Goal: Task Accomplishment & Management: Manage account settings

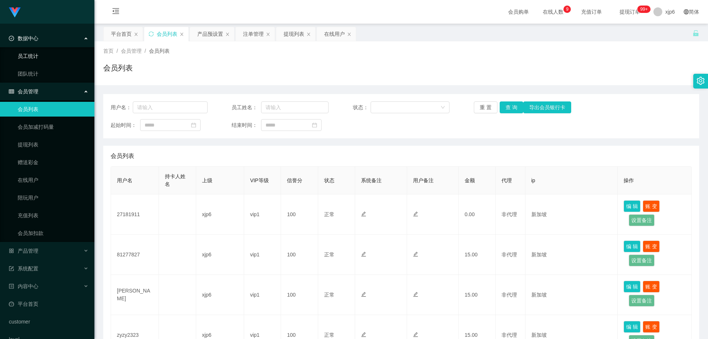
click at [39, 55] on link "员工统计" at bounding box center [53, 56] width 71 height 15
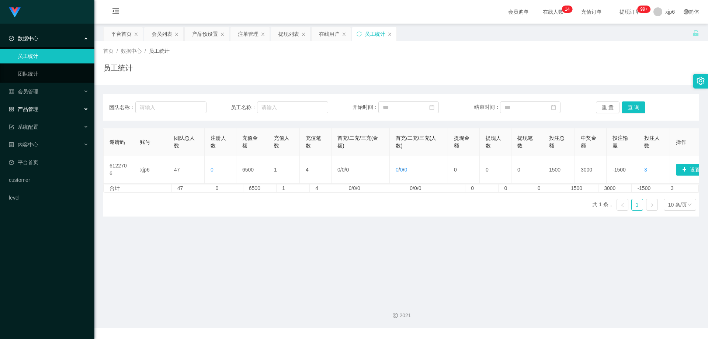
click at [36, 108] on span "产品管理" at bounding box center [23, 109] width 29 height 6
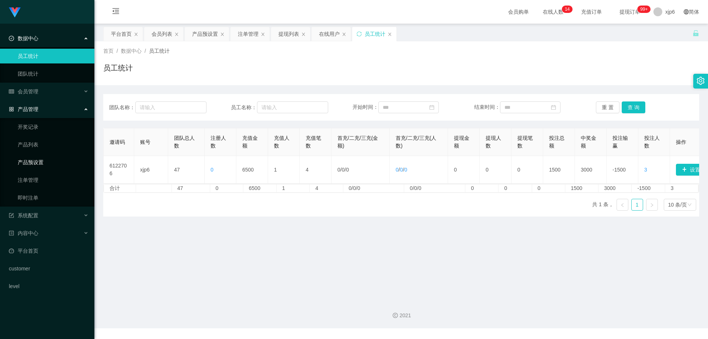
click at [46, 161] on link "产品预设置" at bounding box center [53, 162] width 71 height 15
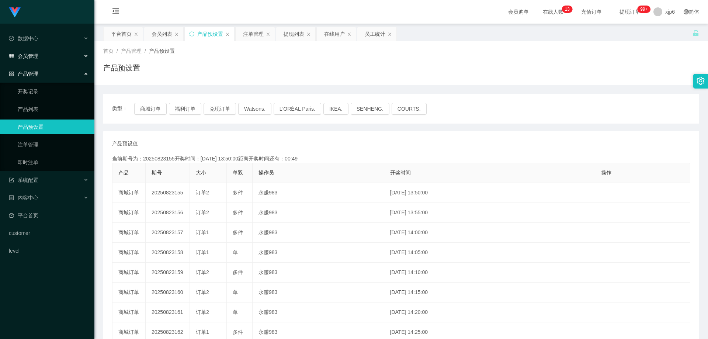
click at [37, 57] on span "会员管理" at bounding box center [23, 56] width 29 height 6
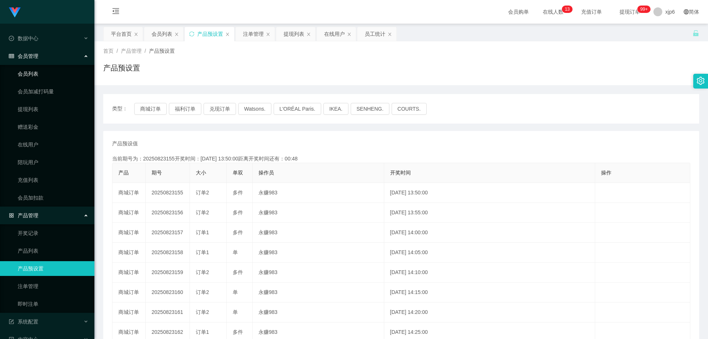
click at [39, 73] on link "会员列表" at bounding box center [53, 73] width 71 height 15
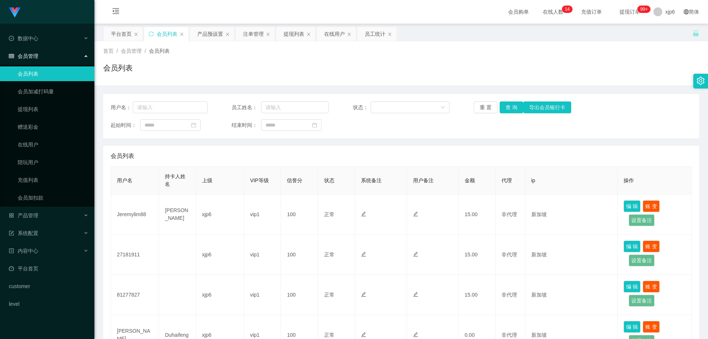
scroll to position [295, 0]
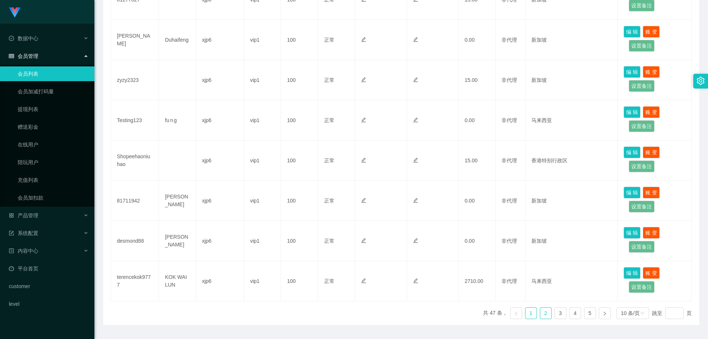
click at [540, 316] on link "2" at bounding box center [545, 312] width 11 height 11
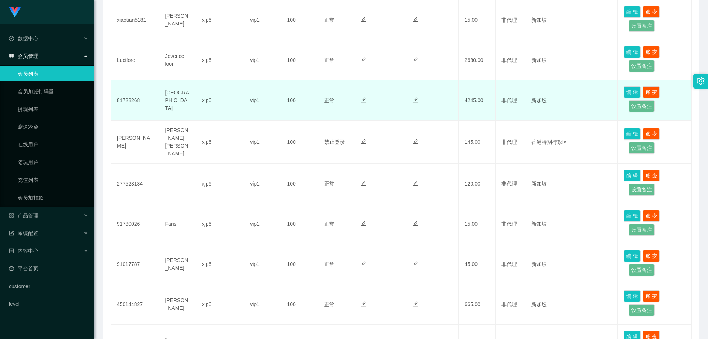
scroll to position [315, 0]
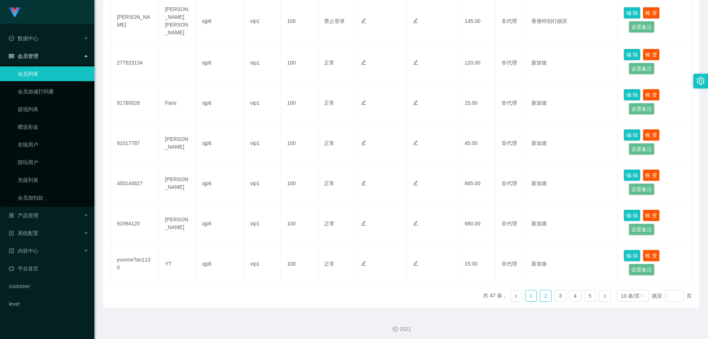
click at [530, 292] on link "1" at bounding box center [530, 295] width 11 height 11
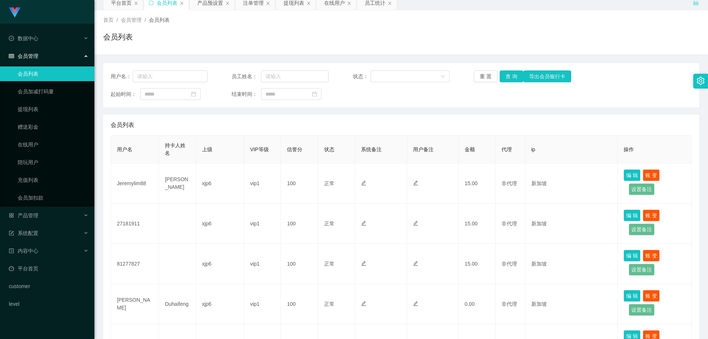
scroll to position [0, 0]
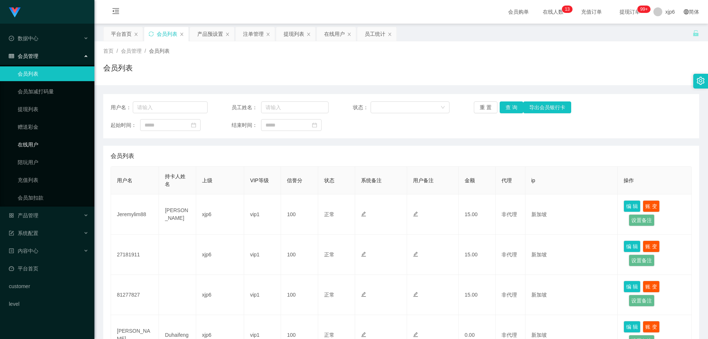
click at [34, 143] on link "在线用户" at bounding box center [53, 144] width 71 height 15
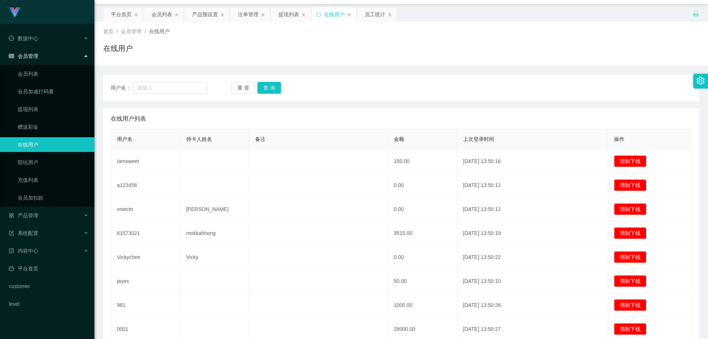
scroll to position [17, 0]
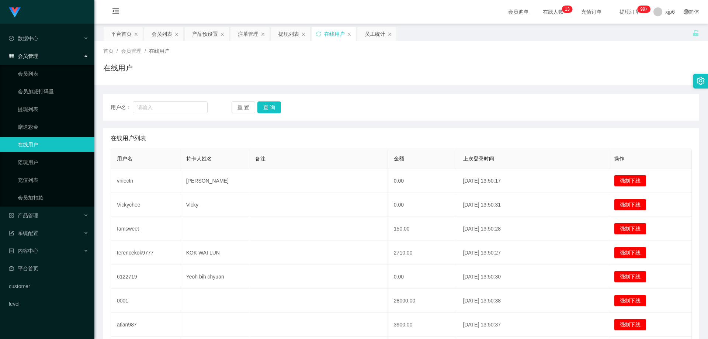
scroll to position [128, 0]
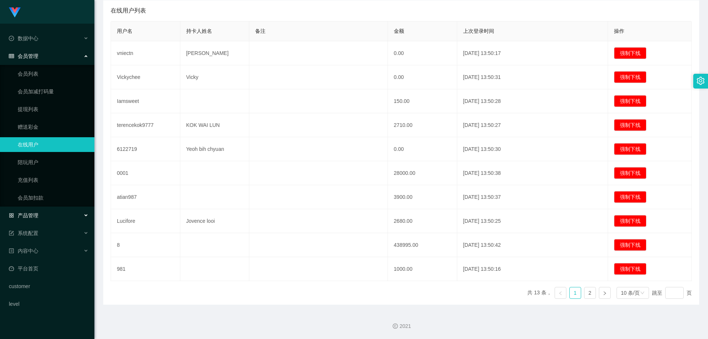
click at [37, 218] on span "产品管理" at bounding box center [23, 215] width 29 height 6
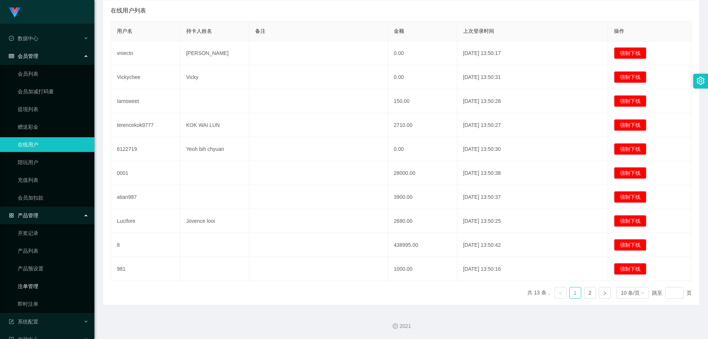
click at [39, 283] on link "注单管理" at bounding box center [53, 286] width 71 height 15
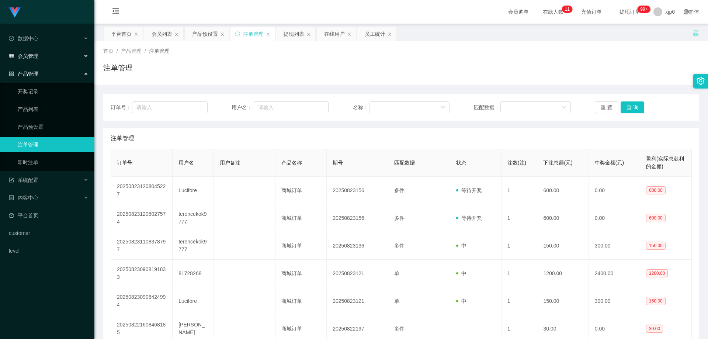
click at [38, 58] on div "会员管理" at bounding box center [47, 56] width 94 height 15
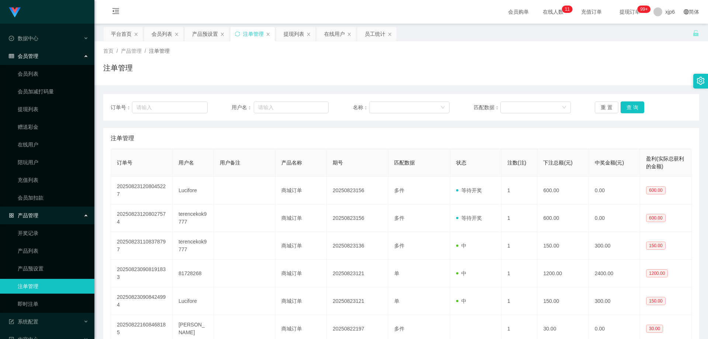
click at [41, 289] on link "注单管理" at bounding box center [53, 286] width 71 height 15
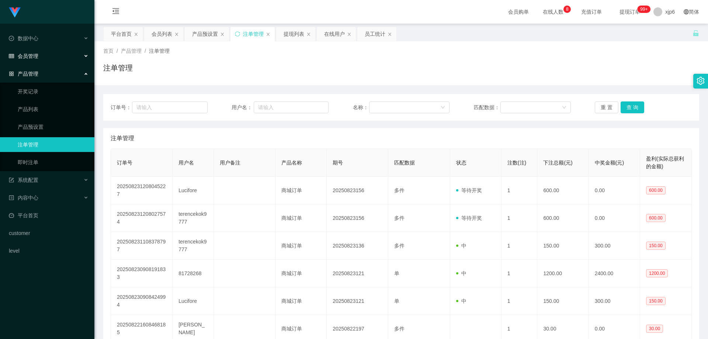
click at [44, 58] on div "会员管理" at bounding box center [47, 56] width 94 height 15
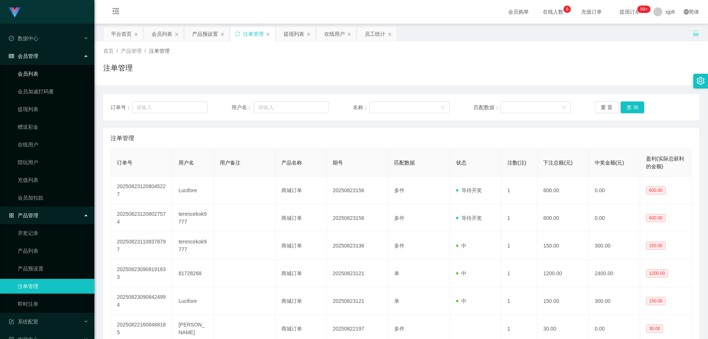
click at [41, 72] on link "会员列表" at bounding box center [53, 73] width 71 height 15
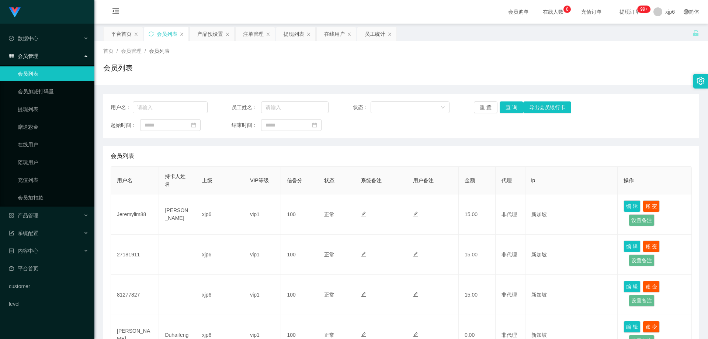
scroll to position [315, 0]
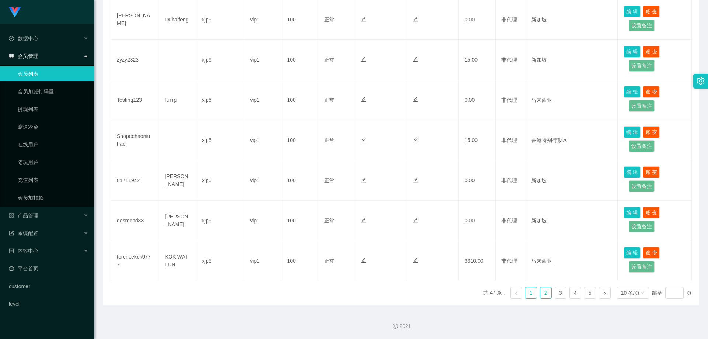
click at [540, 293] on link "2" at bounding box center [545, 292] width 11 height 11
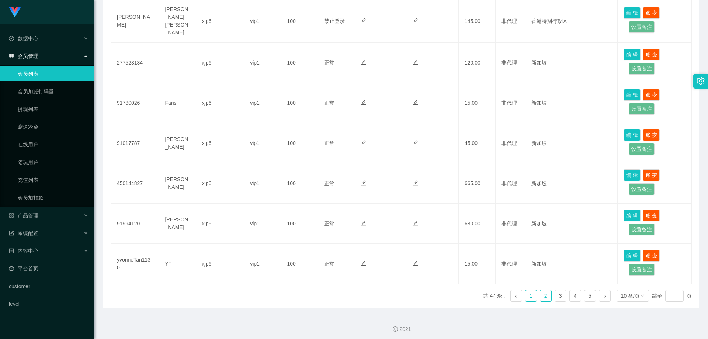
click at [525, 292] on link "1" at bounding box center [530, 295] width 11 height 11
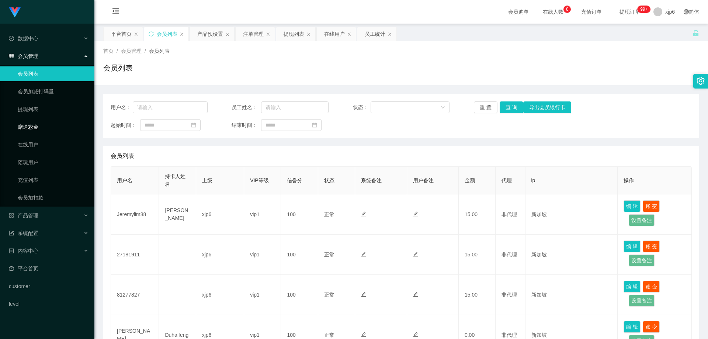
click at [40, 125] on link "赠送彩金" at bounding box center [53, 126] width 71 height 15
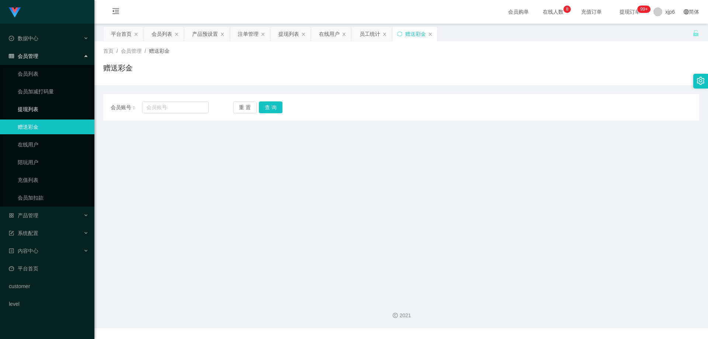
click at [42, 109] on link "提现列表" at bounding box center [53, 109] width 71 height 15
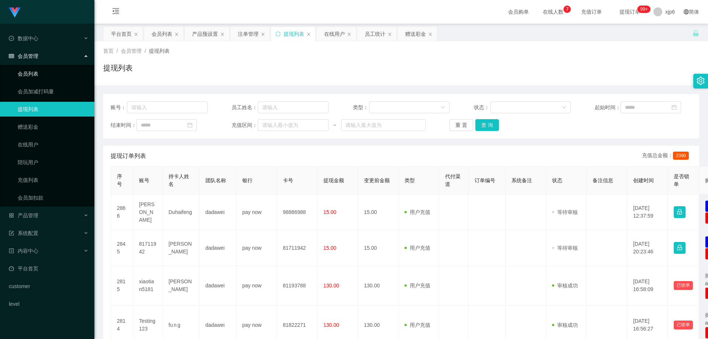
click at [40, 74] on link "会员列表" at bounding box center [53, 73] width 71 height 15
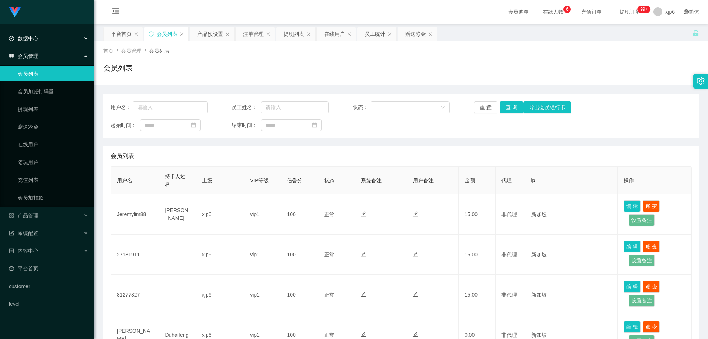
click at [41, 38] on div "数据中心" at bounding box center [47, 38] width 94 height 15
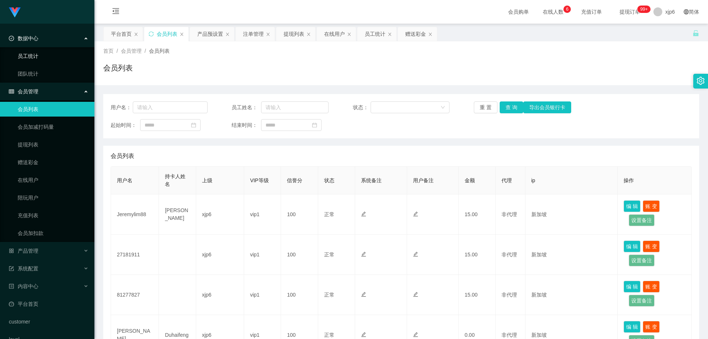
click at [26, 55] on link "员工统计" at bounding box center [53, 56] width 71 height 15
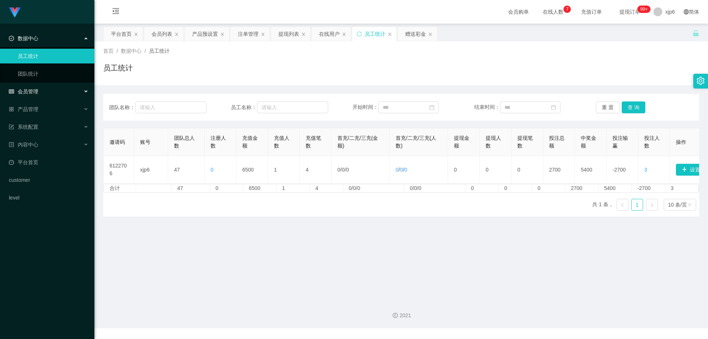
click at [34, 89] on span "会员管理" at bounding box center [23, 91] width 29 height 6
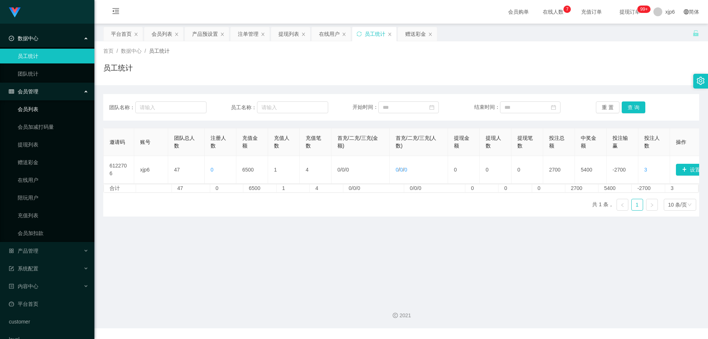
drag, startPoint x: 32, startPoint y: 106, endPoint x: 31, endPoint y: 66, distance: 40.6
click at [32, 107] on link "会员列表" at bounding box center [53, 109] width 71 height 15
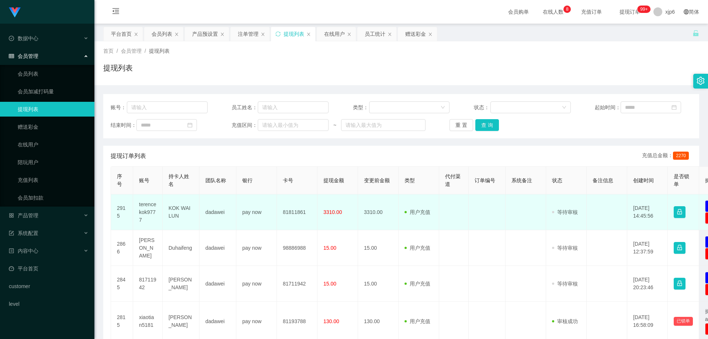
drag, startPoint x: 0, startPoint y: 0, endPoint x: 146, endPoint y: 206, distance: 252.1
click at [146, 206] on td "terencekok9777" at bounding box center [147, 212] width 29 height 36
copy td "terencekok9777"
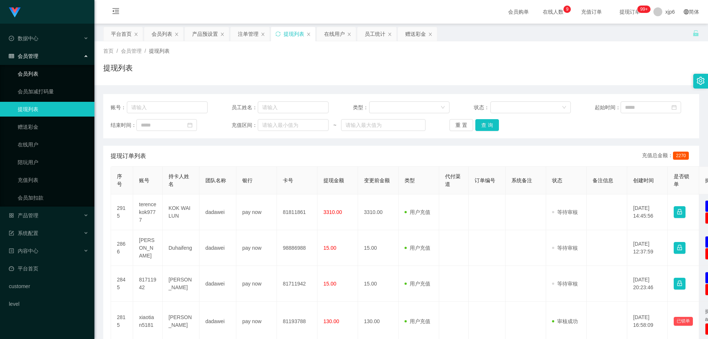
click at [38, 72] on link "会员列表" at bounding box center [53, 73] width 71 height 15
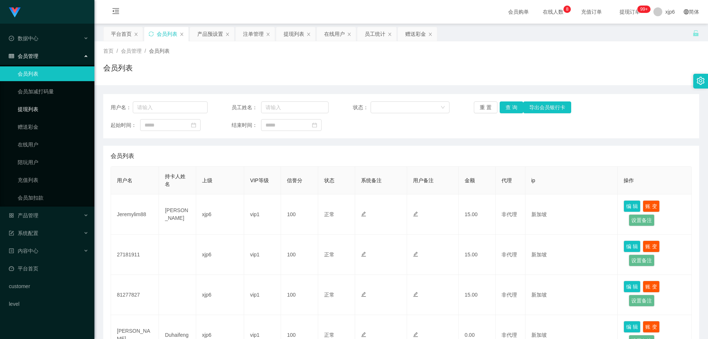
click at [46, 110] on link "提现列表" at bounding box center [53, 109] width 71 height 15
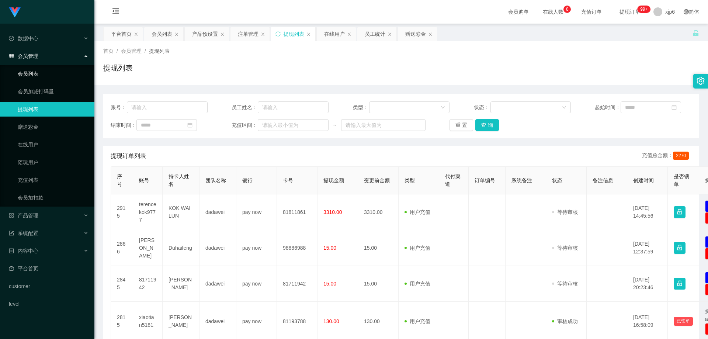
click at [38, 71] on link "会员列表" at bounding box center [53, 73] width 71 height 15
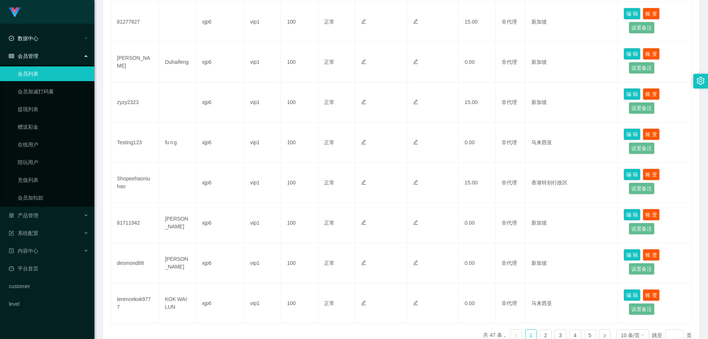
scroll to position [131, 0]
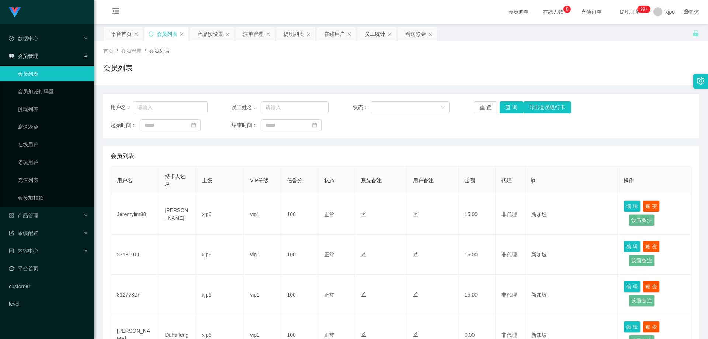
scroll to position [111, 0]
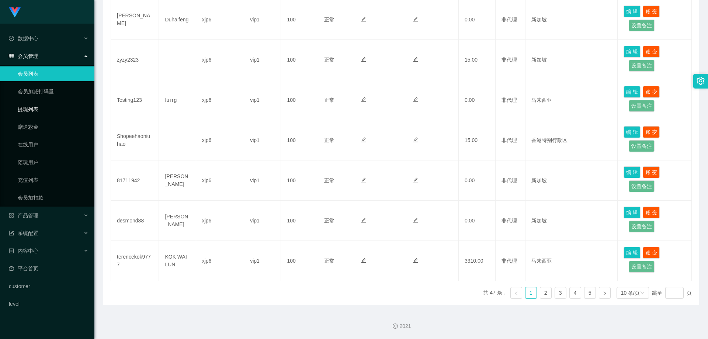
click at [47, 111] on link "提现列表" at bounding box center [53, 109] width 71 height 15
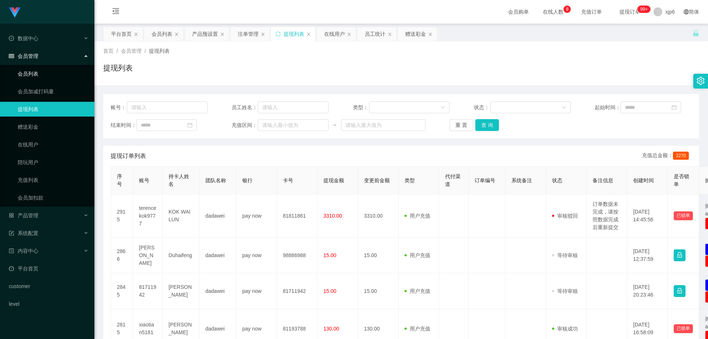
click at [39, 76] on link "会员列表" at bounding box center [53, 73] width 71 height 15
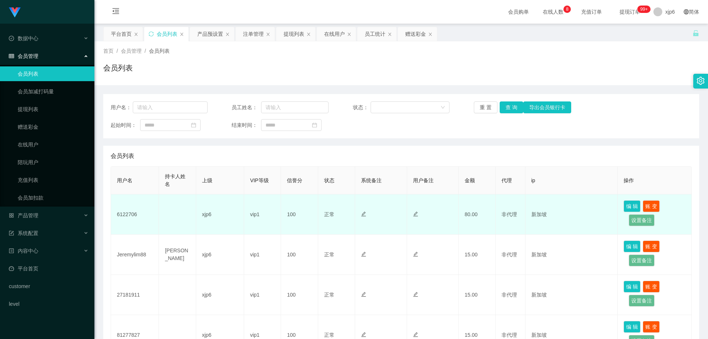
click at [127, 212] on td "6122706" at bounding box center [135, 214] width 48 height 40
copy td "6122706"
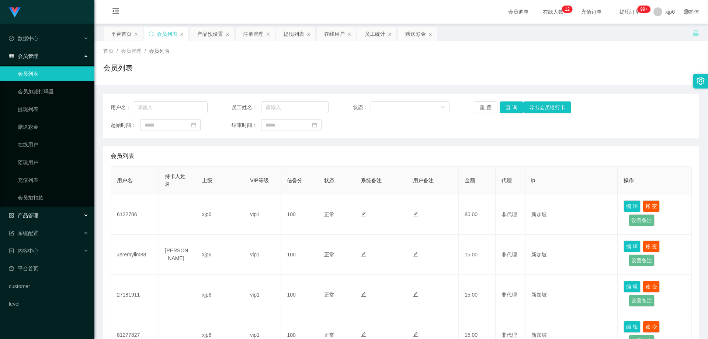
click at [34, 216] on span "产品管理" at bounding box center [23, 215] width 29 height 6
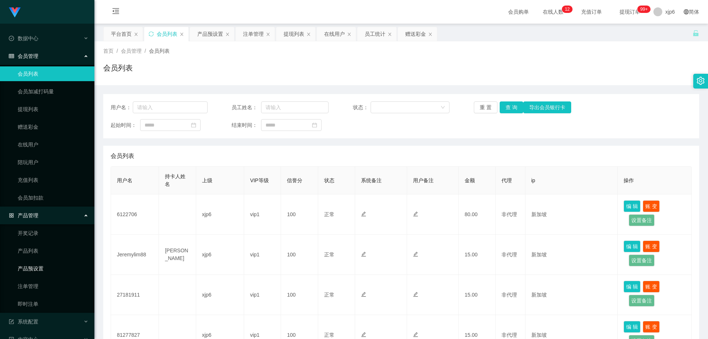
drag, startPoint x: 43, startPoint y: 268, endPoint x: 46, endPoint y: 270, distance: 3.8
click at [43, 268] on link "产品预设置" at bounding box center [53, 268] width 71 height 15
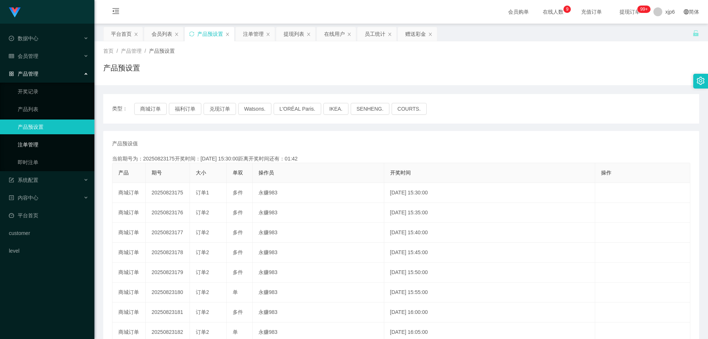
click at [43, 142] on link "注单管理" at bounding box center [53, 144] width 71 height 15
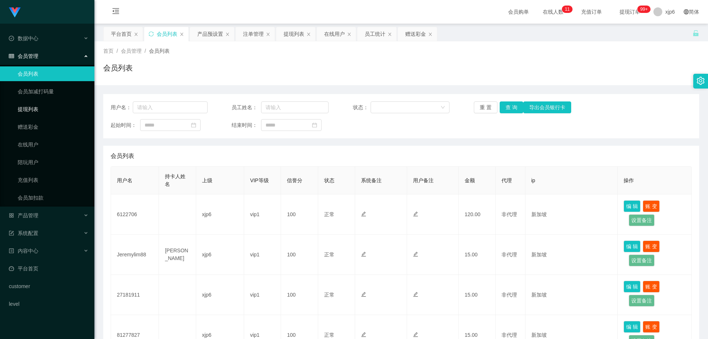
click at [45, 111] on link "提现列表" at bounding box center [53, 109] width 71 height 15
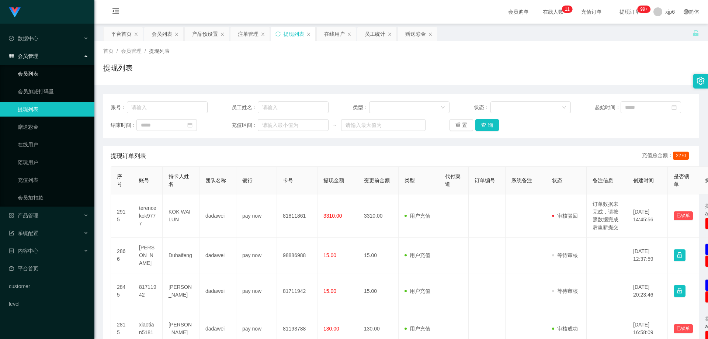
click at [39, 75] on link "会员列表" at bounding box center [53, 73] width 71 height 15
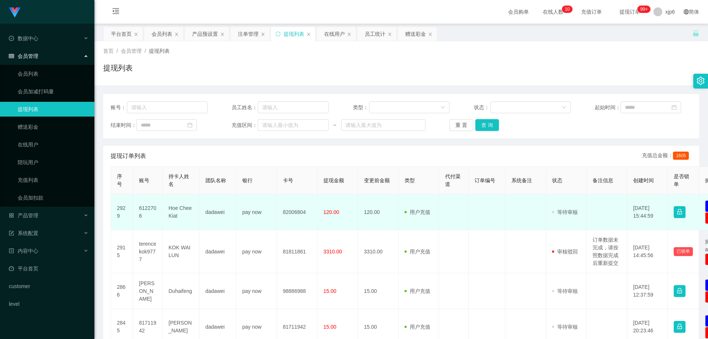
click at [152, 211] on td "6122706" at bounding box center [147, 212] width 29 height 36
click at [152, 210] on td "6122706" at bounding box center [147, 212] width 29 height 36
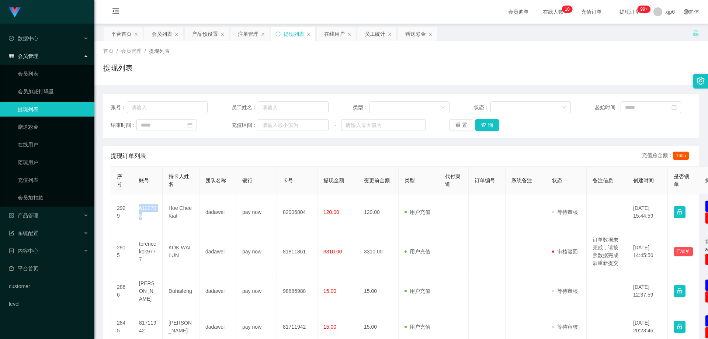
copy td "6122706"
